Goal: Check status: Check status

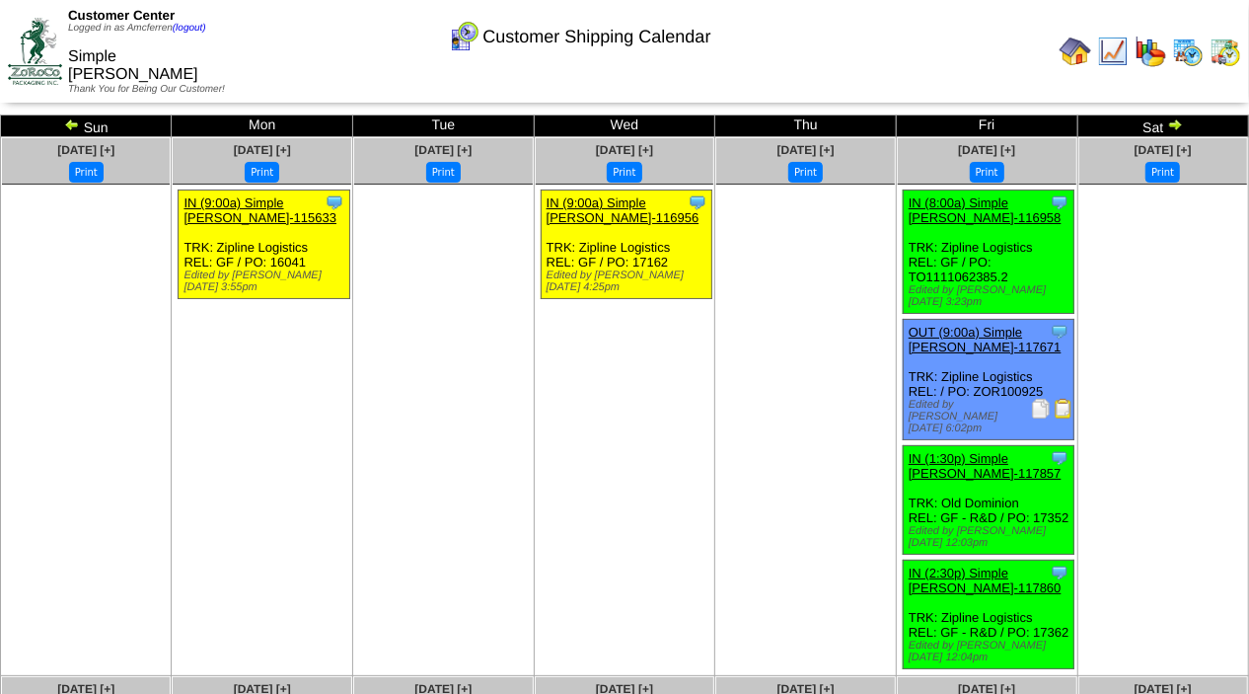
click at [1174, 124] on img at bounding box center [1175, 124] width 16 height 16
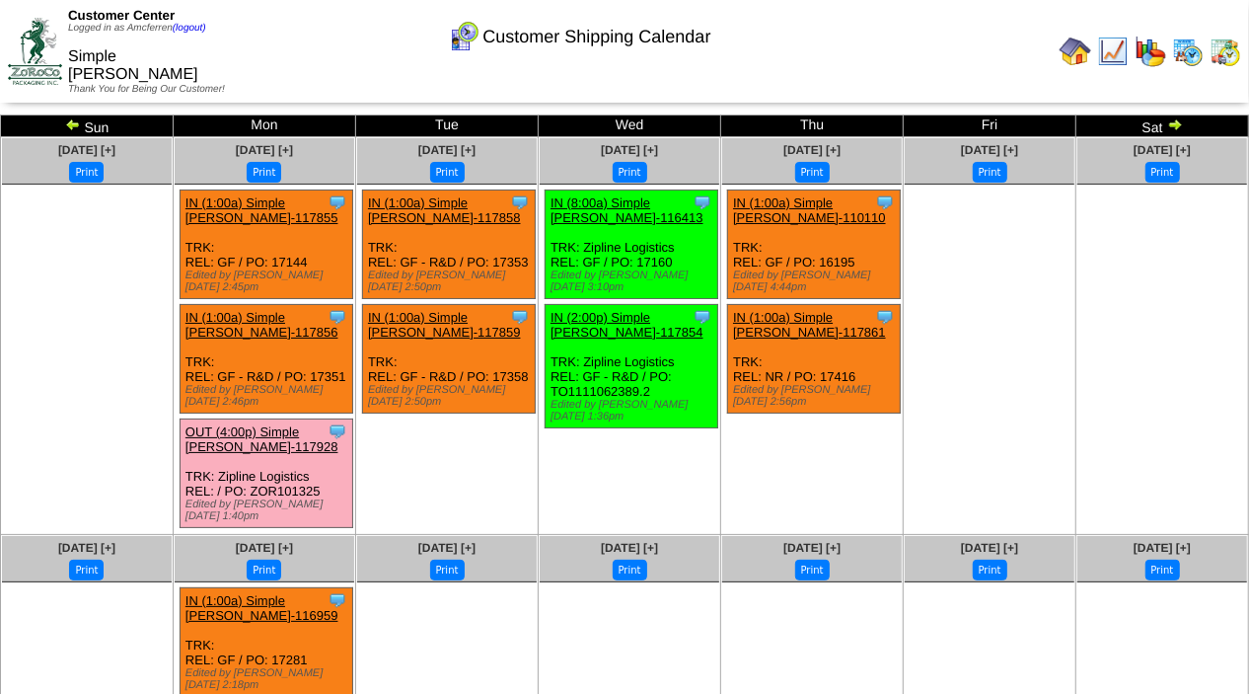
click at [71, 128] on img at bounding box center [73, 124] width 16 height 16
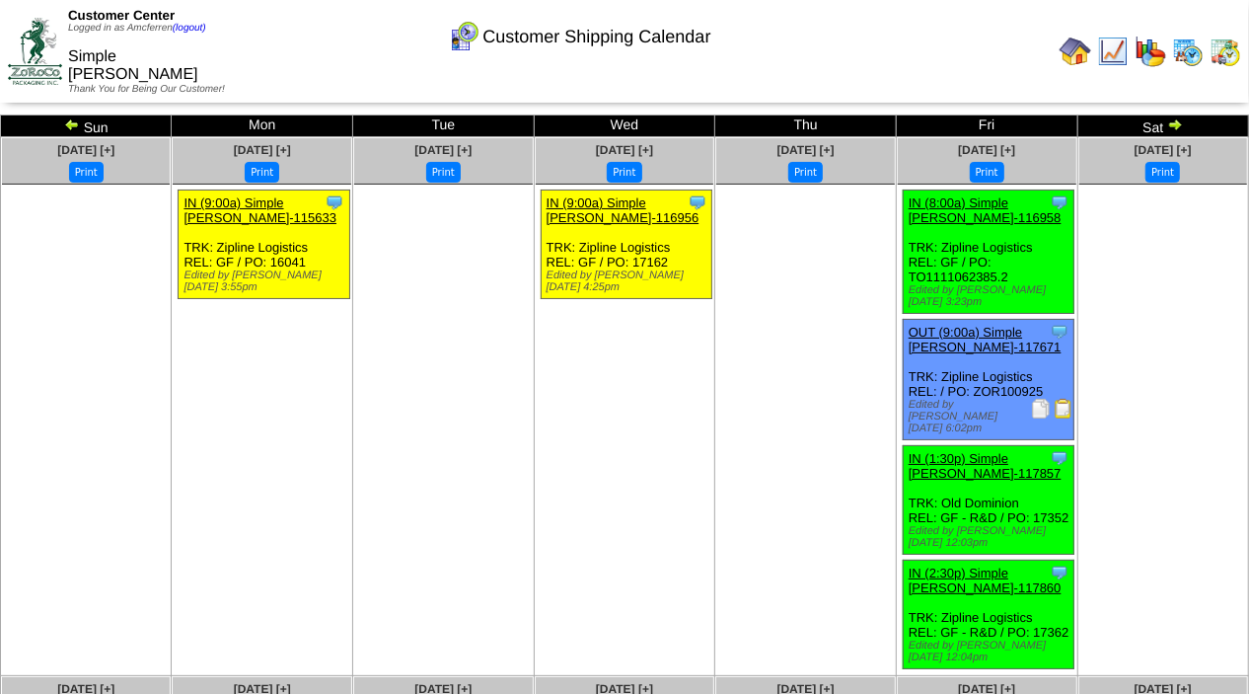
click at [71, 128] on img at bounding box center [72, 124] width 16 height 16
